Goal: Transaction & Acquisition: Purchase product/service

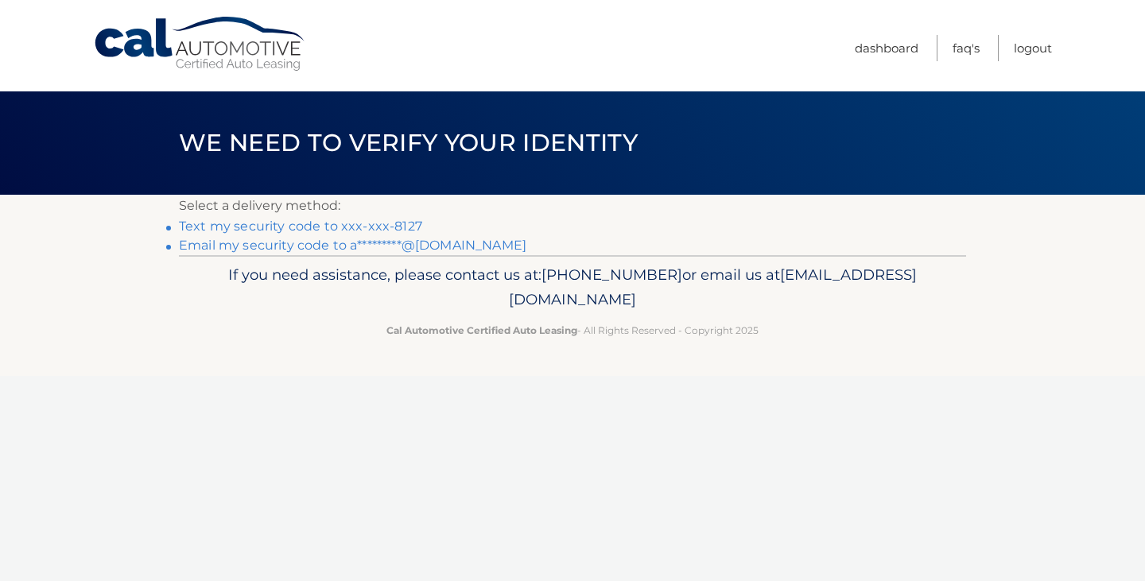
click at [245, 229] on link "Text my security code to xxx-xxx-8127" at bounding box center [300, 226] width 243 height 15
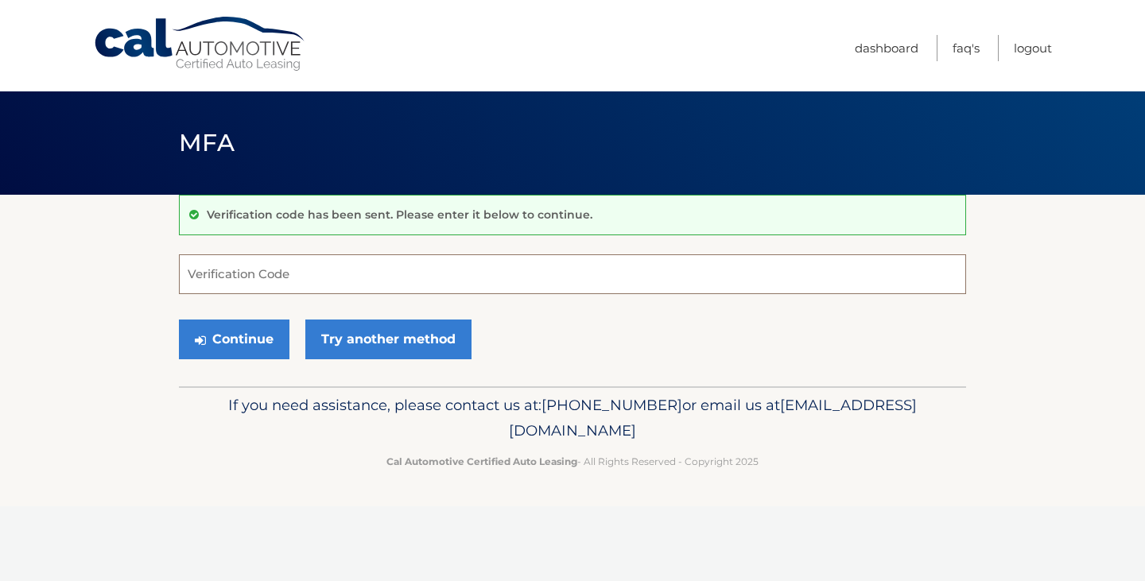
click at [243, 265] on input "Verification Code" at bounding box center [572, 275] width 787 height 40
type input "190898"
click at [179, 320] on button "Continue" at bounding box center [234, 340] width 111 height 40
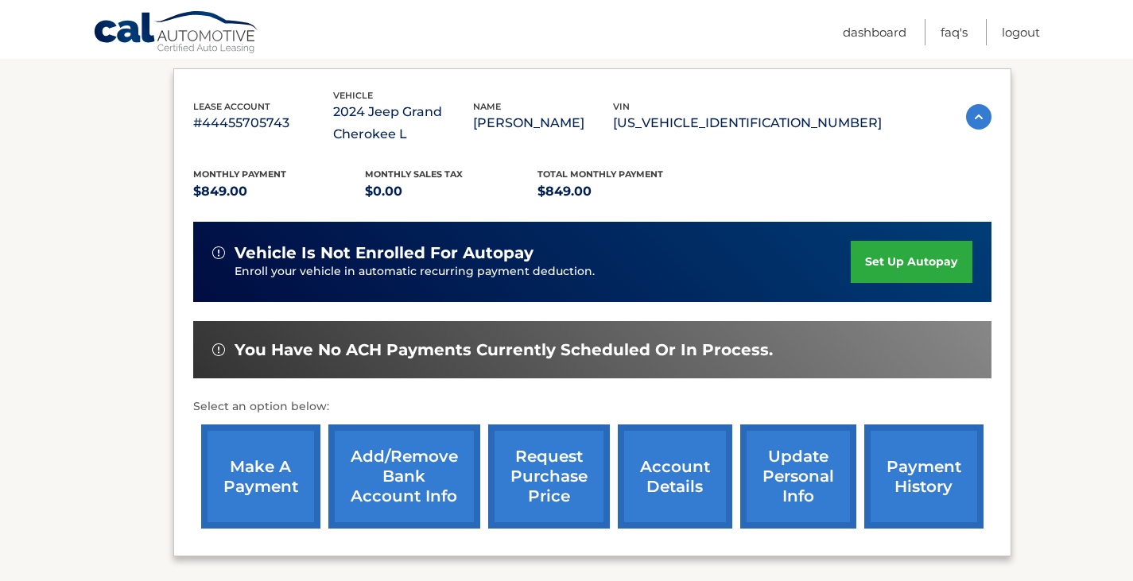
scroll to position [318, 0]
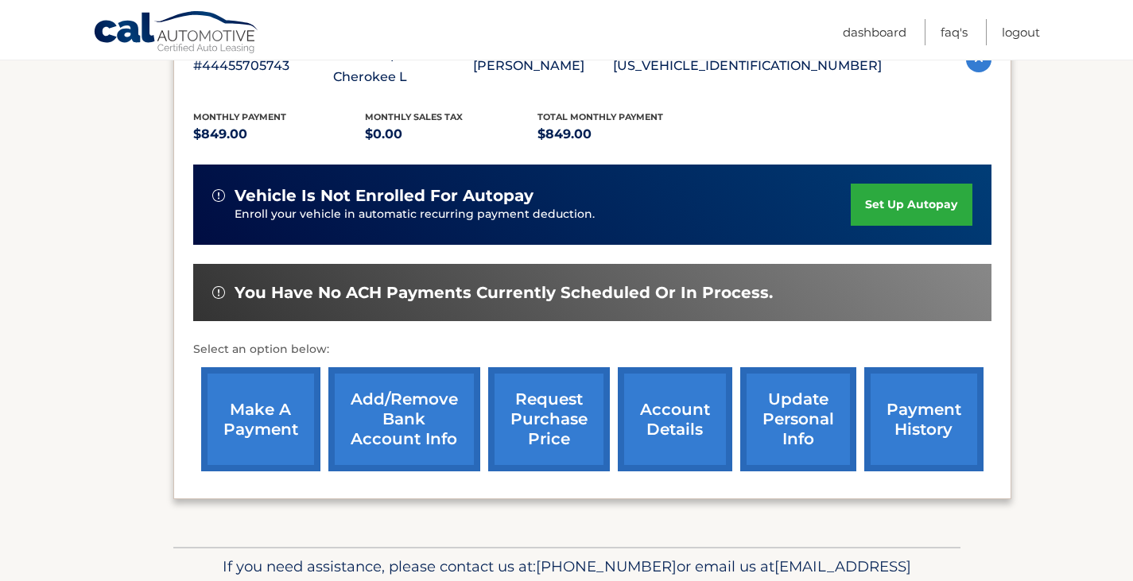
click at [252, 422] on link "make a payment" at bounding box center [260, 419] width 119 height 104
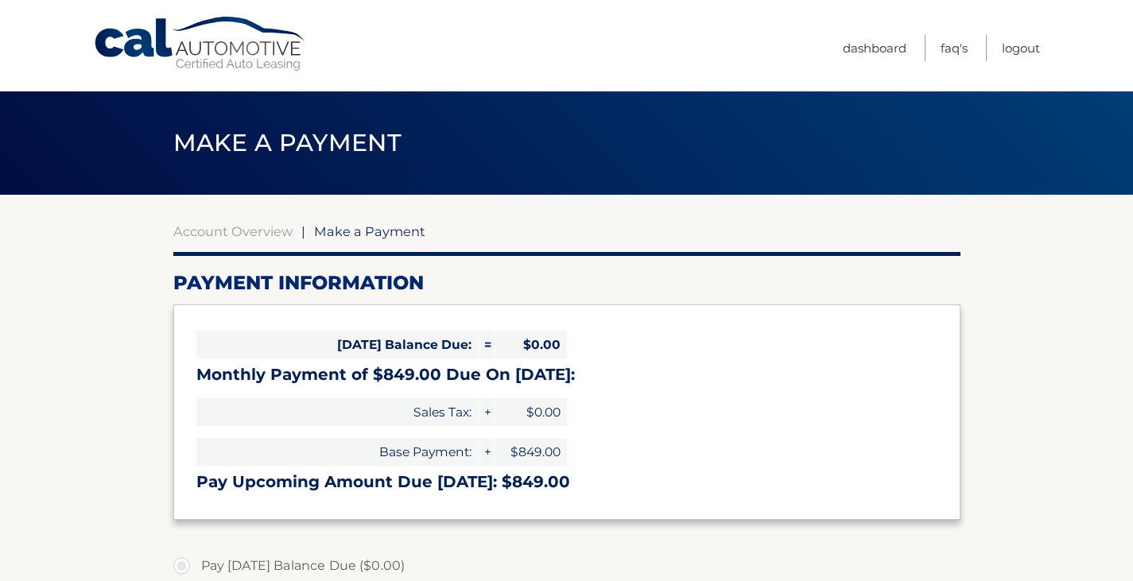
select select "MjBiZDM4MTctZWFlYS00MzNhLWIwMjYtOTg4ZGQwOTAzOWMz"
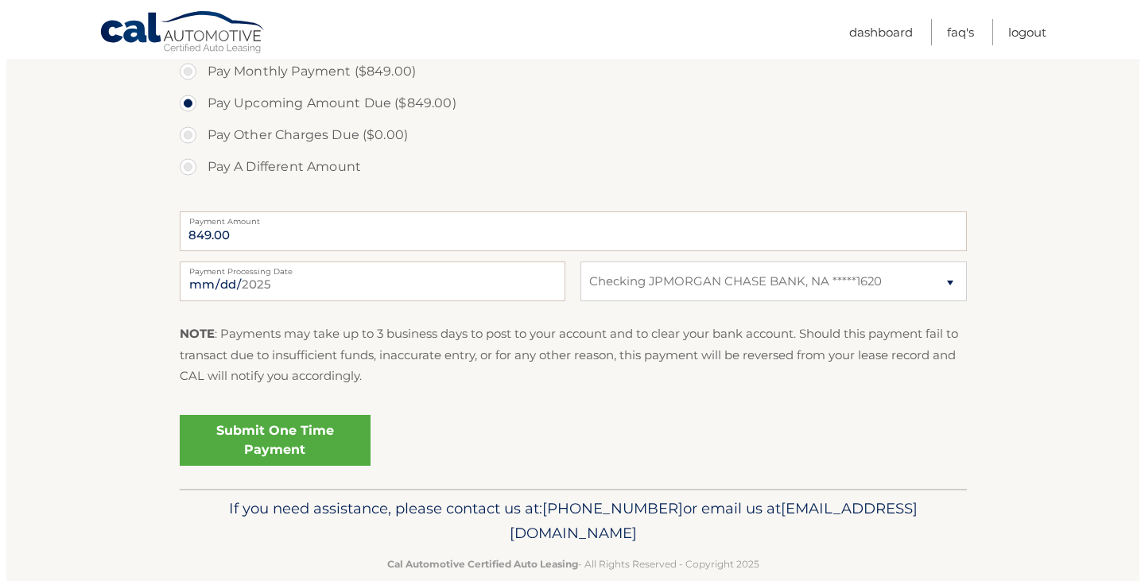
scroll to position [555, 0]
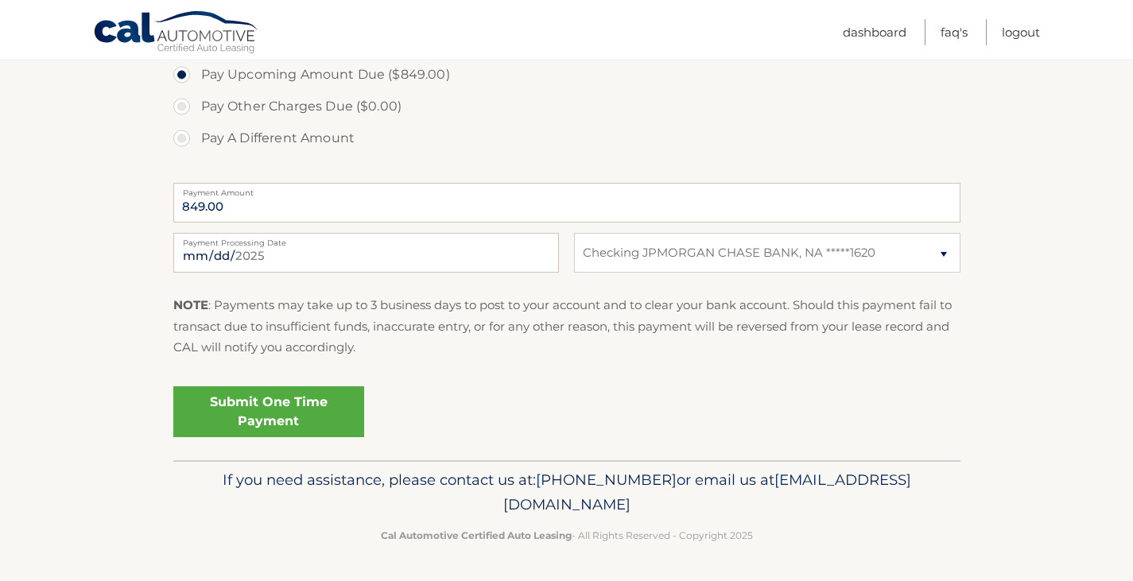
click at [252, 422] on link "Submit One Time Payment" at bounding box center [268, 412] width 191 height 51
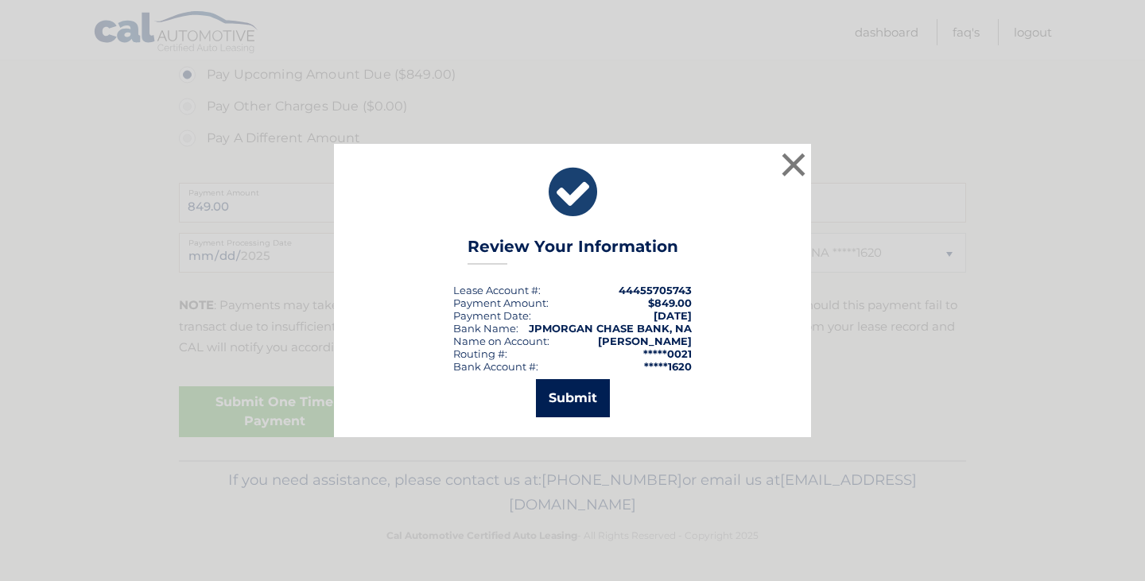
click at [581, 407] on button "Submit" at bounding box center [573, 398] width 74 height 38
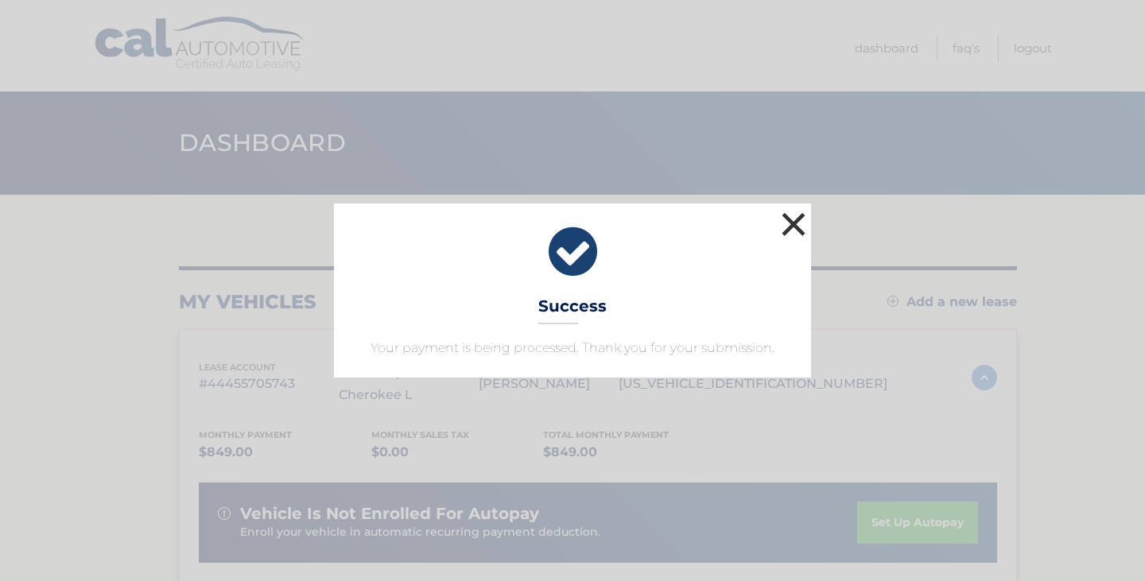
click at [795, 226] on button "×" at bounding box center [794, 224] width 32 height 32
